Goal: Find specific page/section: Find specific page/section

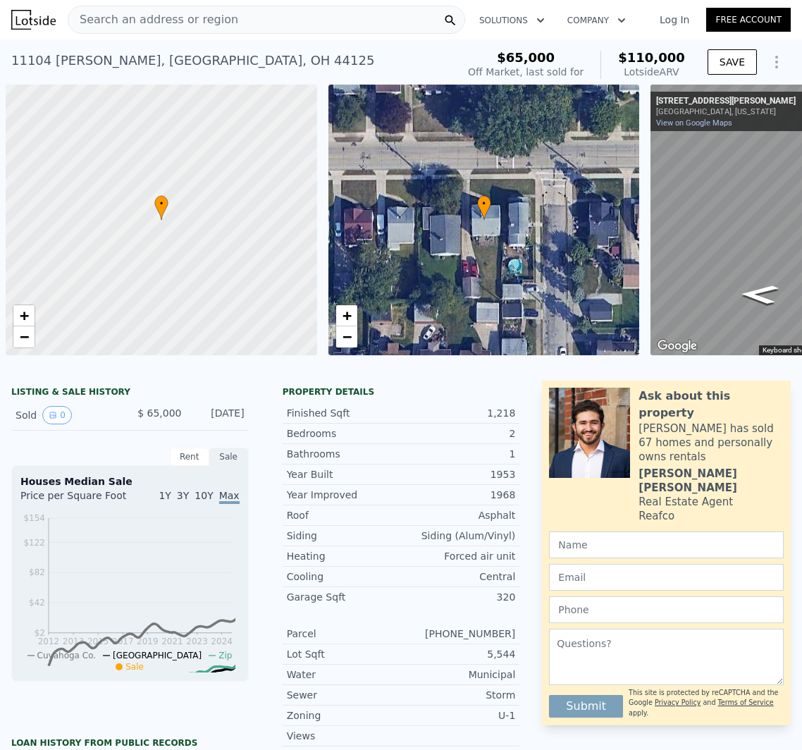
click at [276, 24] on div "Search an address or region" at bounding box center [267, 20] width 398 height 28
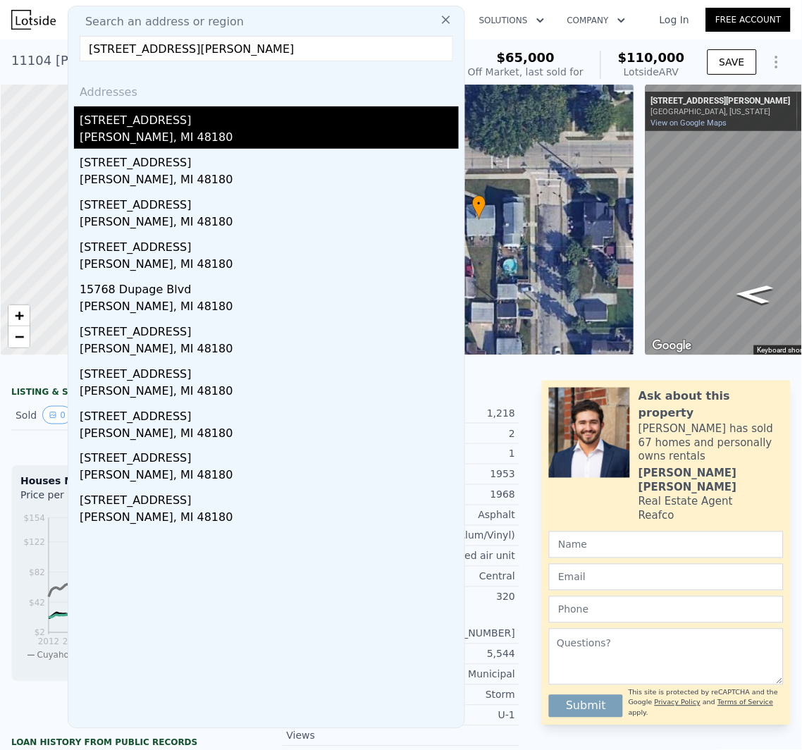
type input "[STREET_ADDRESS][PERSON_NAME]"
click at [173, 125] on div "[STREET_ADDRESS]" at bounding box center [269, 117] width 379 height 23
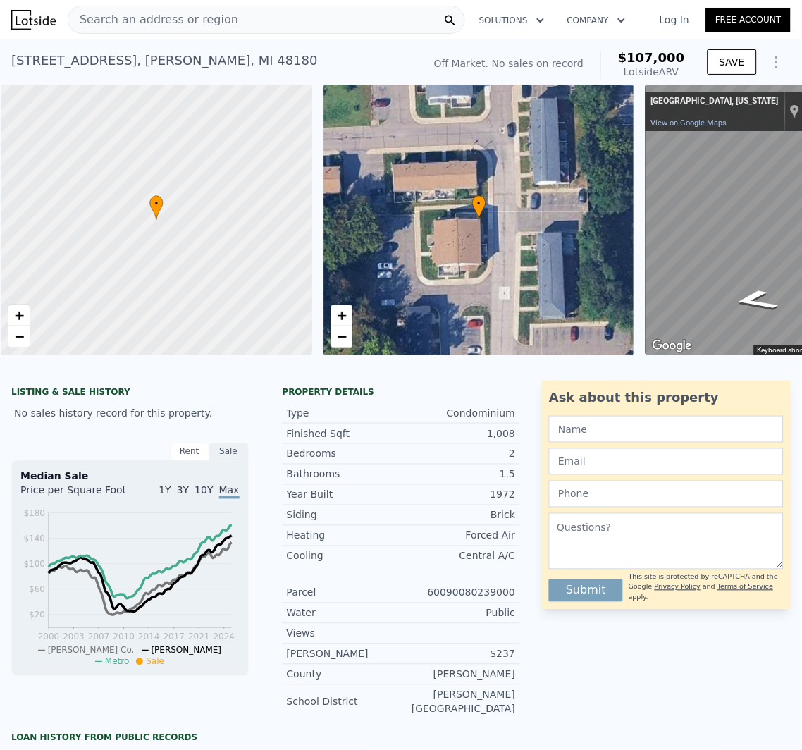
click at [206, 19] on span "Search an address or region" at bounding box center [153, 19] width 170 height 17
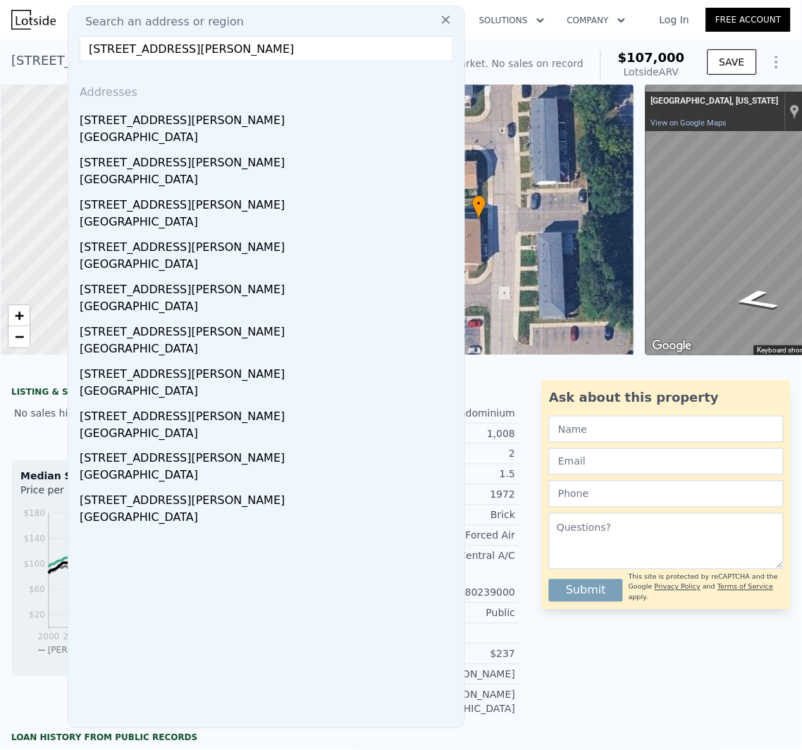
type input "[STREET_ADDRESS][PERSON_NAME]"
click at [439, 20] on icon at bounding box center [446, 20] width 14 height 14
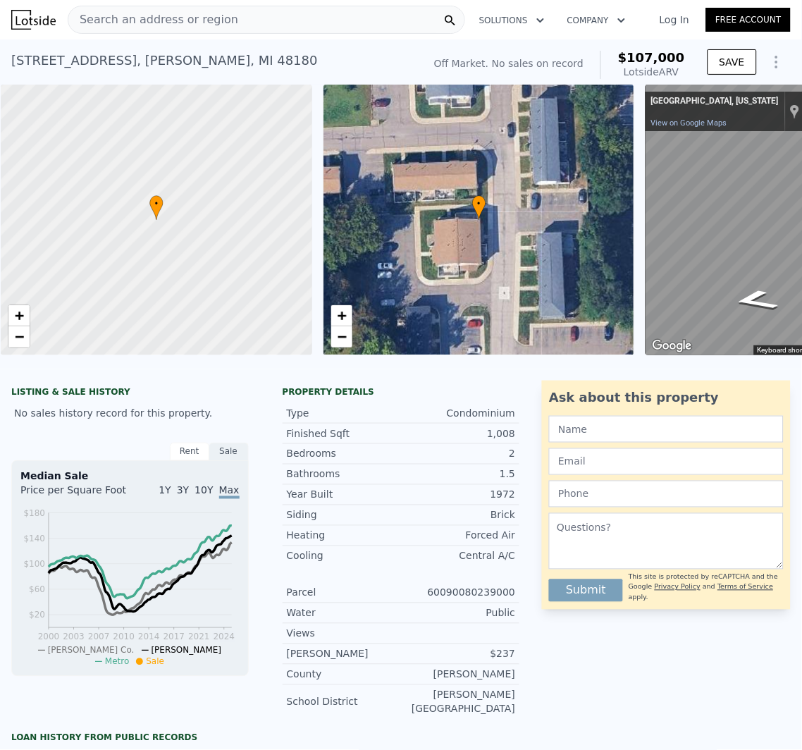
click at [216, 16] on span "Search an address or region" at bounding box center [153, 19] width 170 height 17
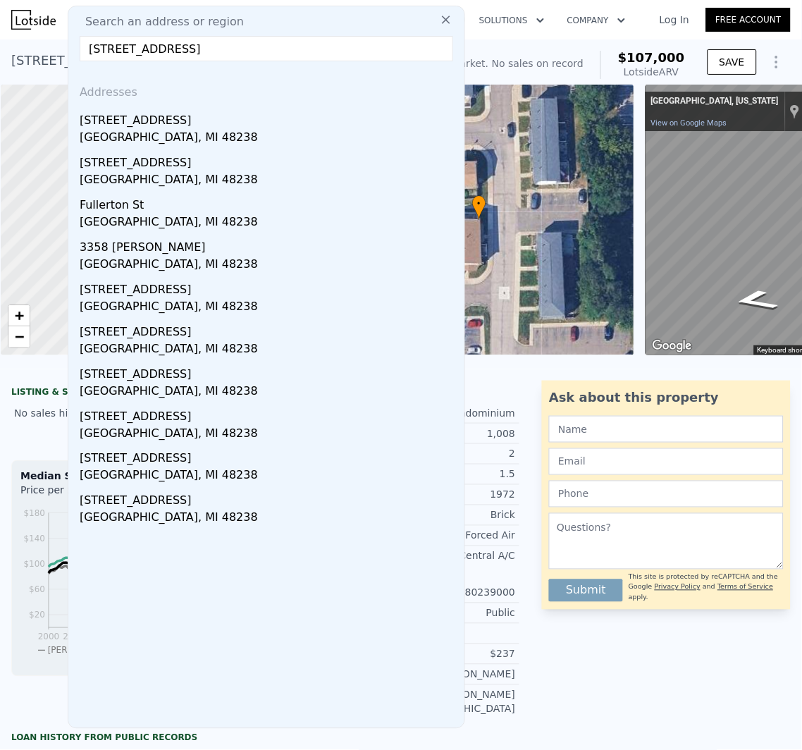
type input "[STREET_ADDRESS]"
